Goal: Complete application form: Complete application form

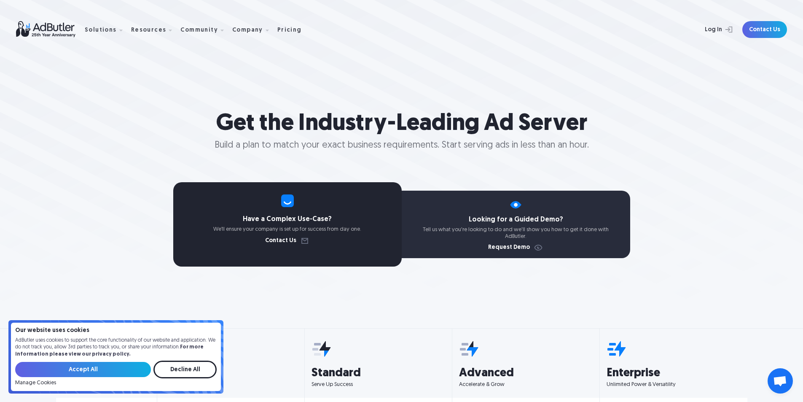
click at [515, 226] on div "Looking for a Guided Demo? Tell us what you're looking to do and we'll show you…" at bounding box center [516, 224] width 229 height 67
click at [515, 199] on img at bounding box center [516, 204] width 15 height 15
click at [515, 206] on img at bounding box center [516, 204] width 15 height 15
click at [540, 248] on link "Request Demo" at bounding box center [515, 248] width 55 height 6
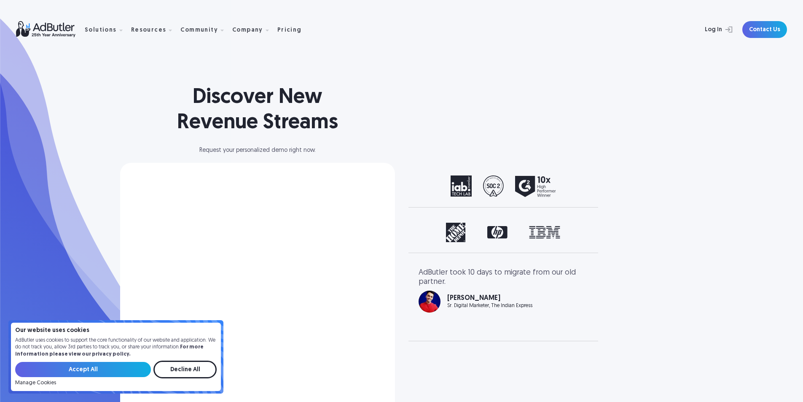
select select "[GEOGRAPHIC_DATA]"
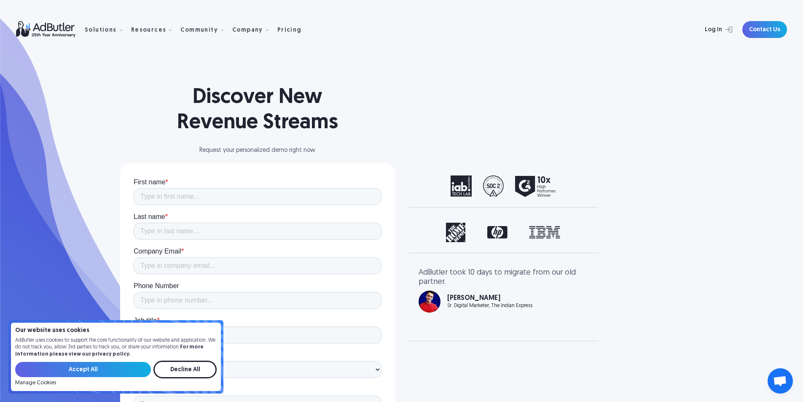
scroll to position [98, 0]
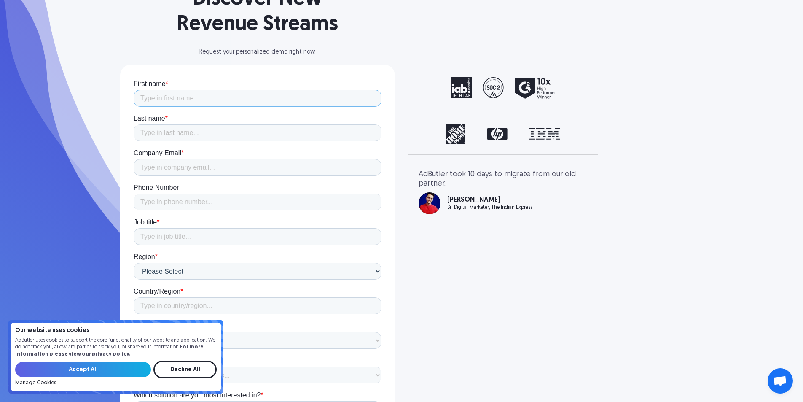
click at [256, 101] on input "First name *" at bounding box center [257, 98] width 248 height 17
type input "Matthew"
type input "Queener"
type input "Matthew@truelightnetwork.com"
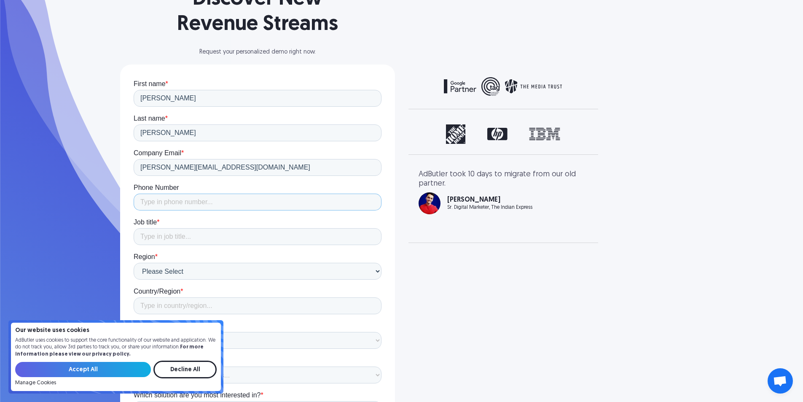
type input "16062610377"
type input "United States"
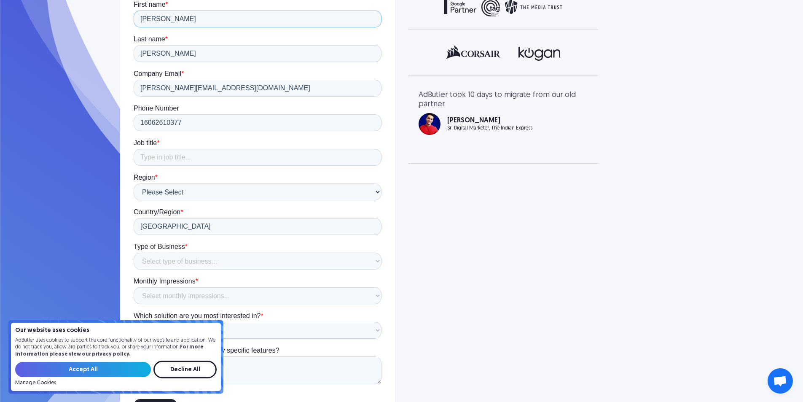
scroll to position [197, 0]
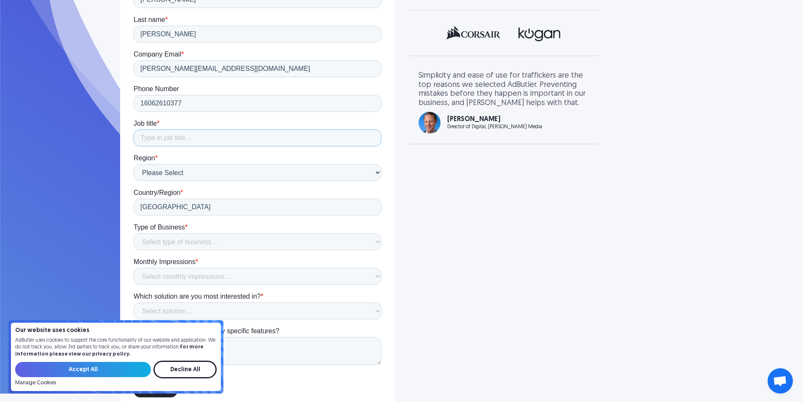
click at [229, 133] on input "Job title *" at bounding box center [257, 137] width 248 height 17
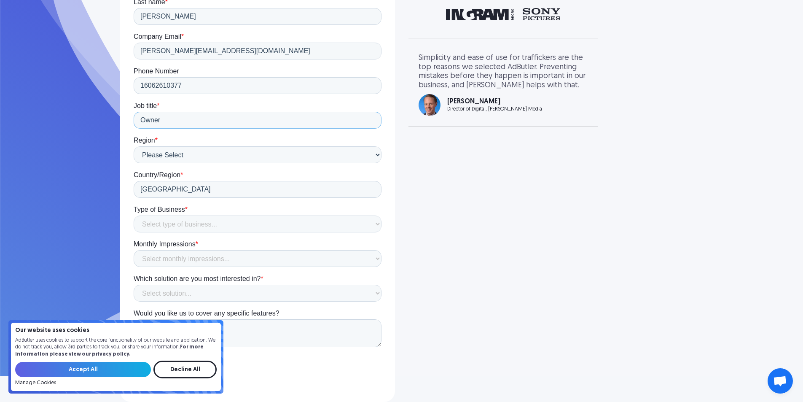
type input "Owner"
click at [253, 222] on select "Select type of business... Publisher Advertiser Brand Agency Network SSP DSP Ex…" at bounding box center [257, 223] width 248 height 17
select select "Network"
click at [133, 232] on select "Select type of business... Publisher Advertiser Brand Agency Network SSP DSP Ex…" at bounding box center [257, 223] width 248 height 17
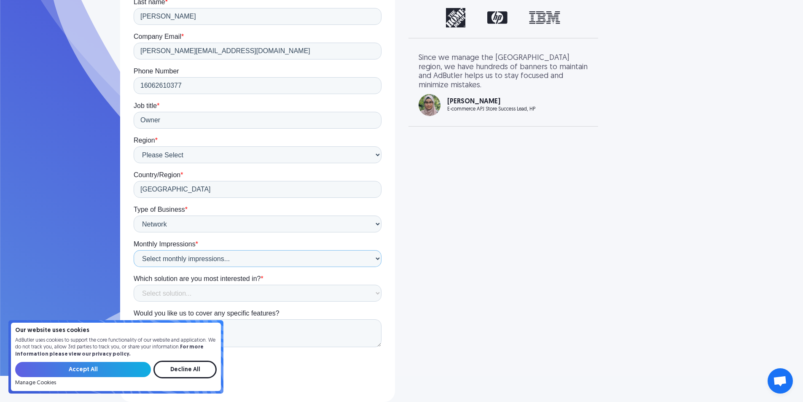
click at [281, 262] on select "Select monthly impressions... Less than 1 million 1 - 10 million 10 - 100 milli…" at bounding box center [257, 258] width 248 height 17
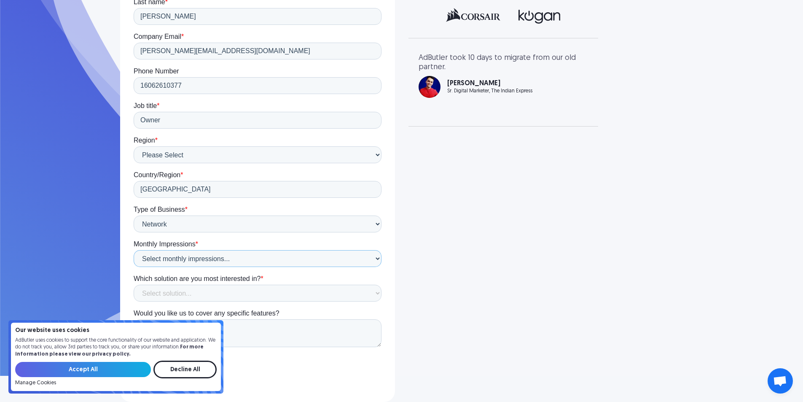
select select "Not sure"
click at [133, 267] on select "Select monthly impressions... Less than 1 million 1 - 10 million 10 - 100 milli…" at bounding box center [257, 258] width 248 height 17
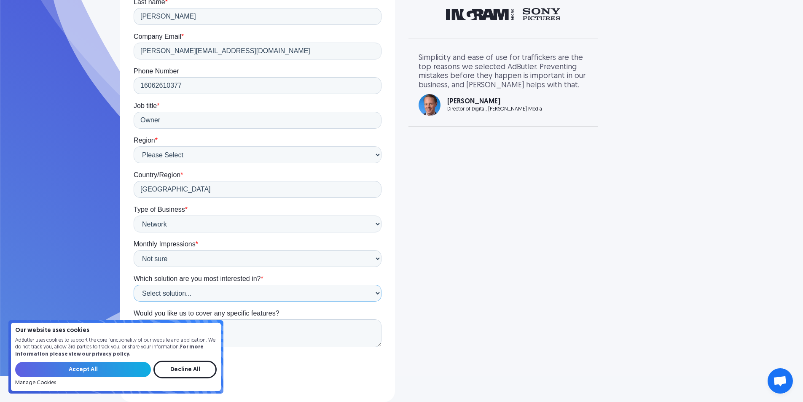
click at [287, 294] on select "Select solution... Display Ad Server Supply-Side Programmatic Video Ad Server M…" at bounding box center [257, 293] width 248 height 17
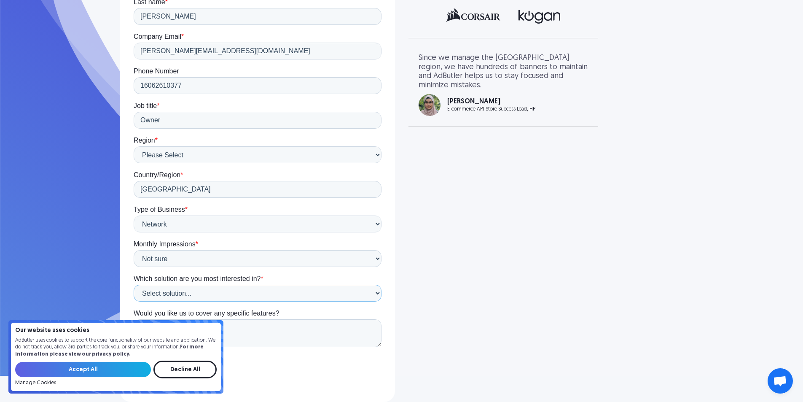
select select "Video Ad Server"
click at [133, 302] on select "Select solution... Display Ad Server Supply-Side Programmatic Video Ad Server M…" at bounding box center [257, 293] width 248 height 17
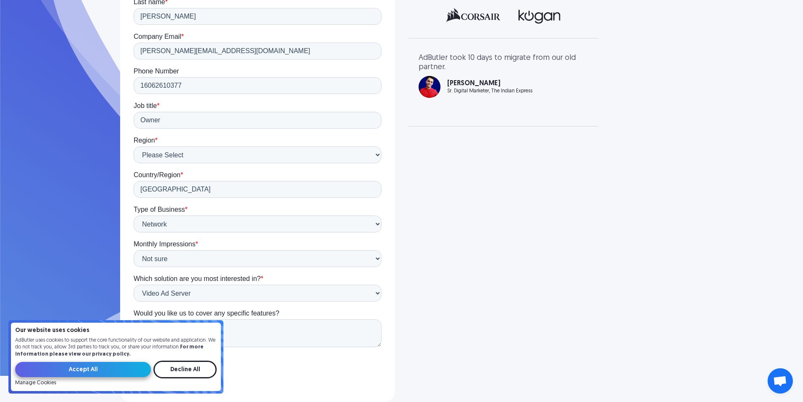
click at [138, 370] on input "Accept All" at bounding box center [83, 369] width 136 height 15
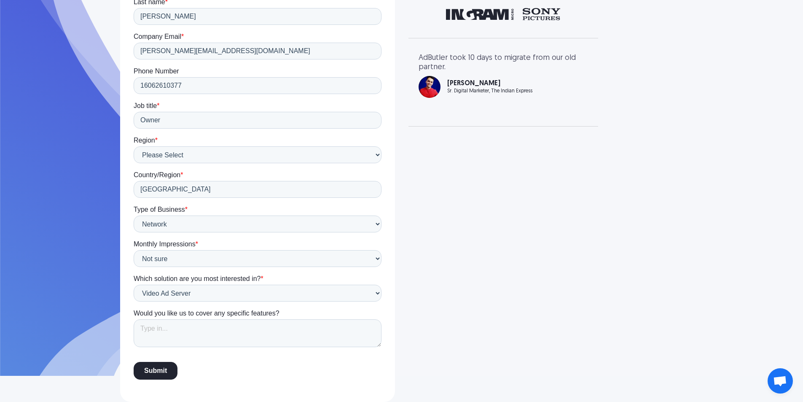
click at [163, 364] on input "Submit" at bounding box center [155, 371] width 44 height 18
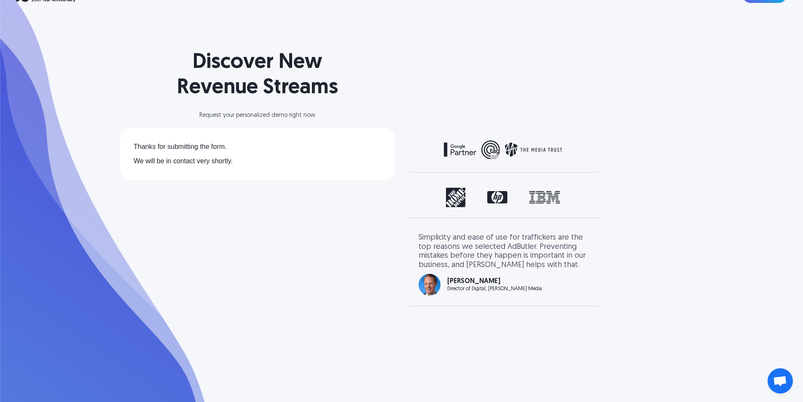
scroll to position [0, 0]
